Goal: Understand process/instructions

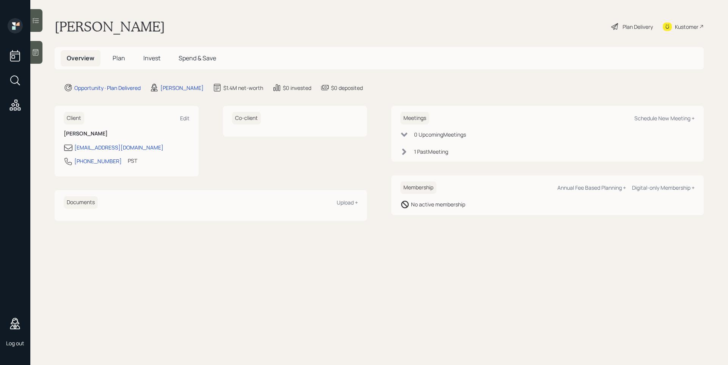
click at [122, 58] on span "Plan" at bounding box center [119, 58] width 13 height 8
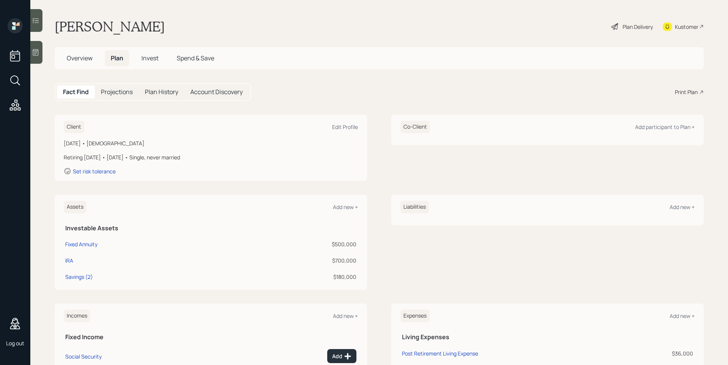
click at [145, 60] on span "Invest" at bounding box center [149, 58] width 17 height 8
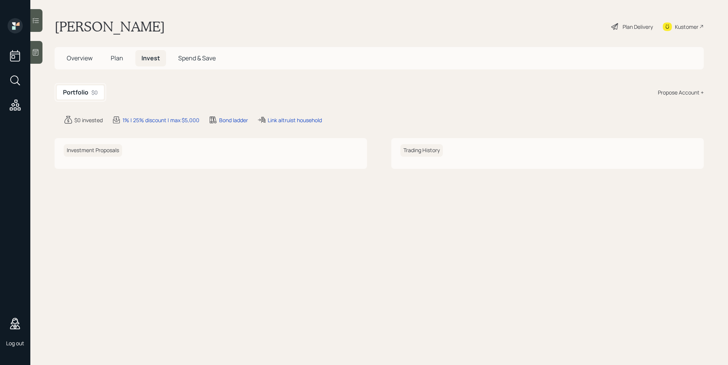
click at [122, 60] on span "Plan" at bounding box center [117, 58] width 13 height 8
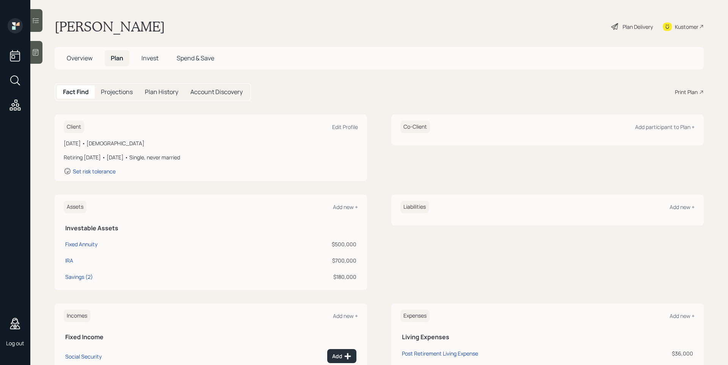
click at [623, 25] on div "Plan Delivery" at bounding box center [638, 27] width 30 height 8
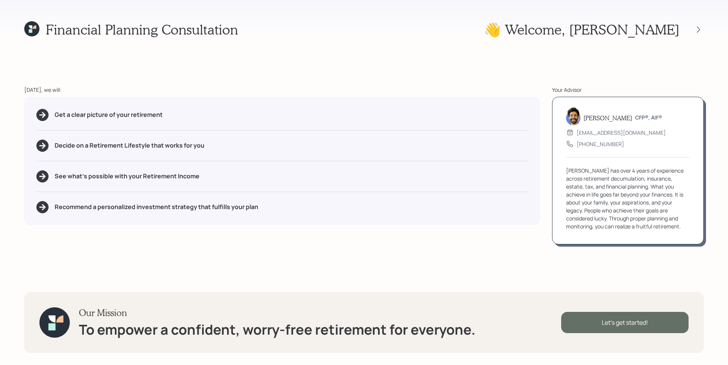
click at [618, 328] on div "Let's get started!" at bounding box center [624, 322] width 127 height 21
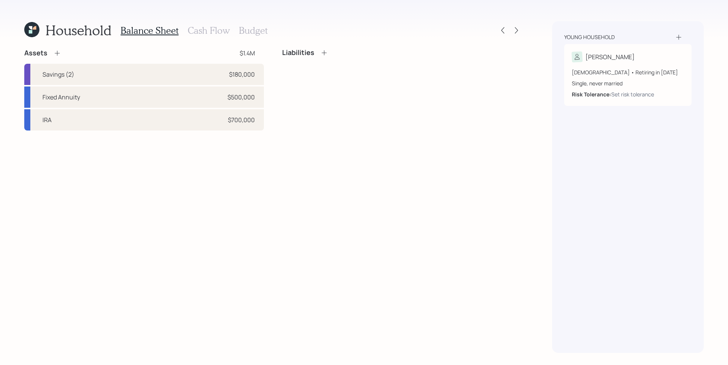
click at [213, 28] on h3 "Cash Flow" at bounding box center [209, 30] width 42 height 11
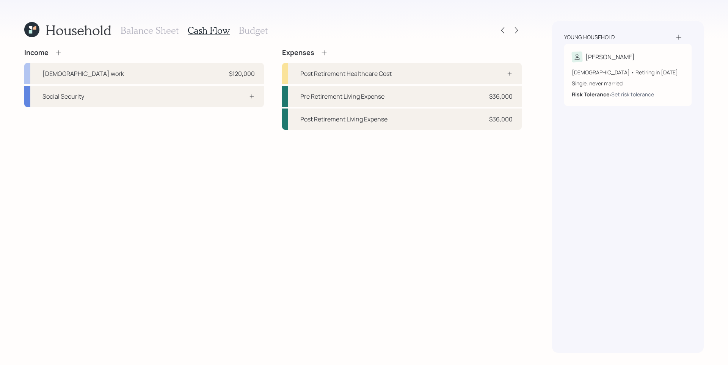
click at [248, 29] on h3 "Budget" at bounding box center [253, 30] width 29 height 11
